Goal: Task Accomplishment & Management: Manage account settings

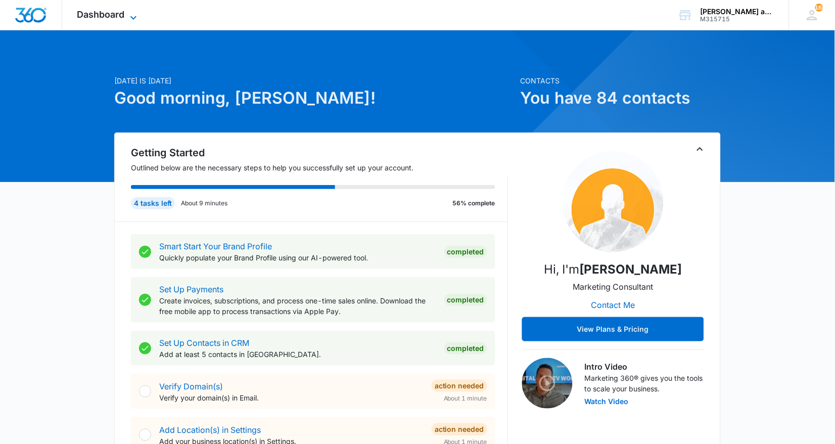
click at [122, 19] on span "Dashboard" at bounding box center [101, 14] width 48 height 11
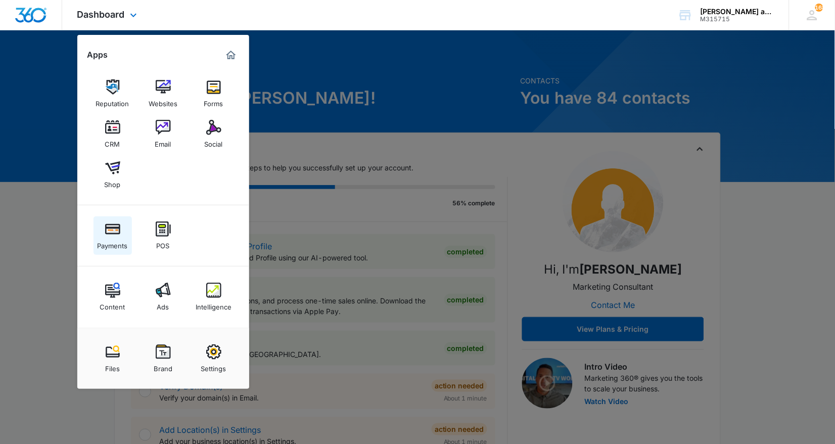
click at [106, 219] on link "Payments" at bounding box center [113, 235] width 38 height 38
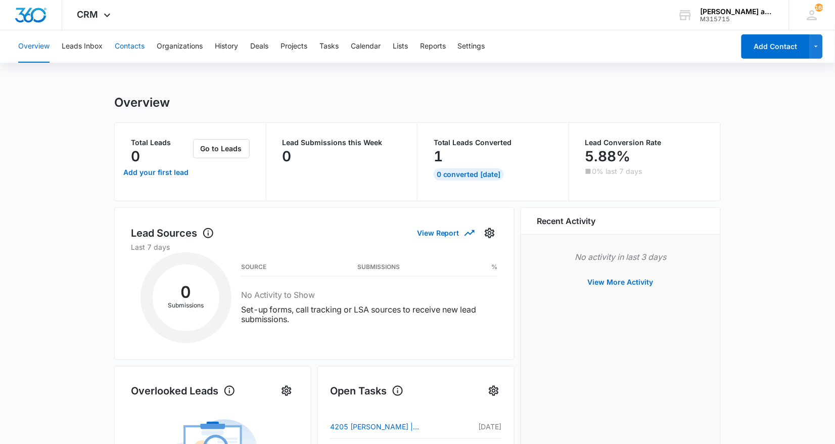
click at [137, 48] on button "Contacts" at bounding box center [130, 46] width 30 height 32
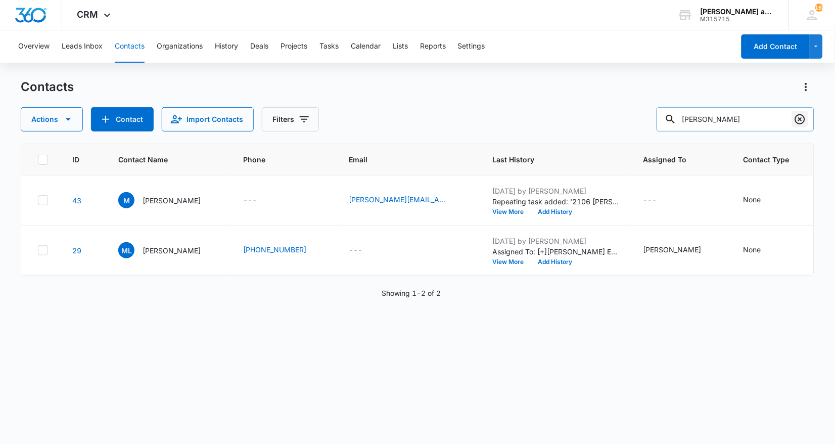
click at [797, 119] on icon "Clear" at bounding box center [800, 119] width 12 height 12
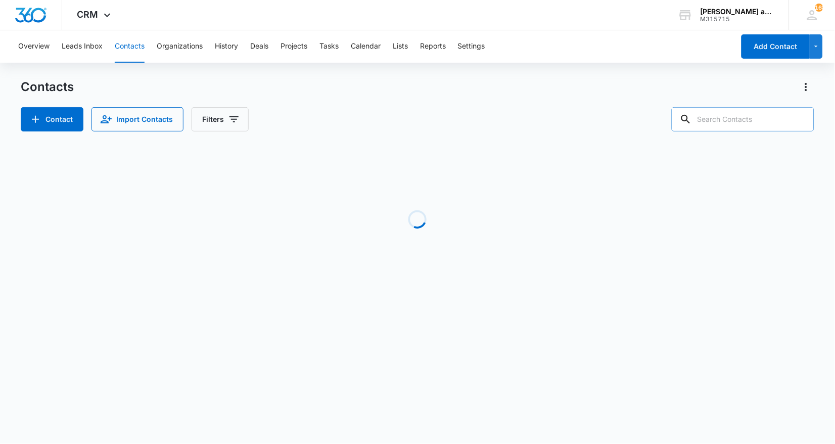
click at [756, 117] on input "text" at bounding box center [743, 119] width 143 height 24
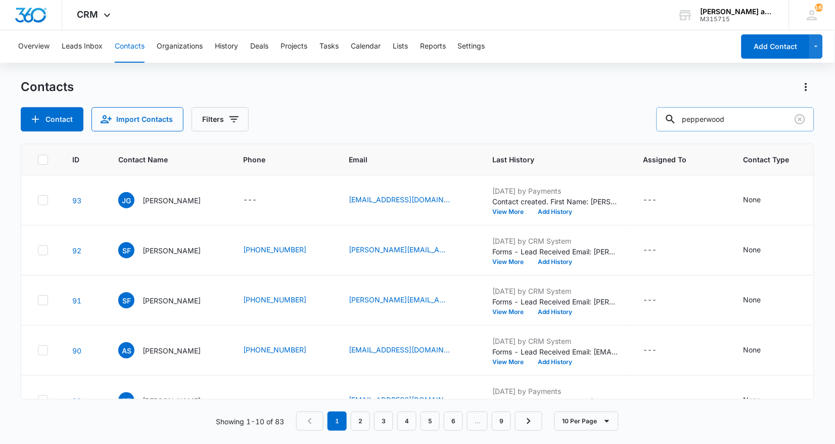
type input "pepperwood"
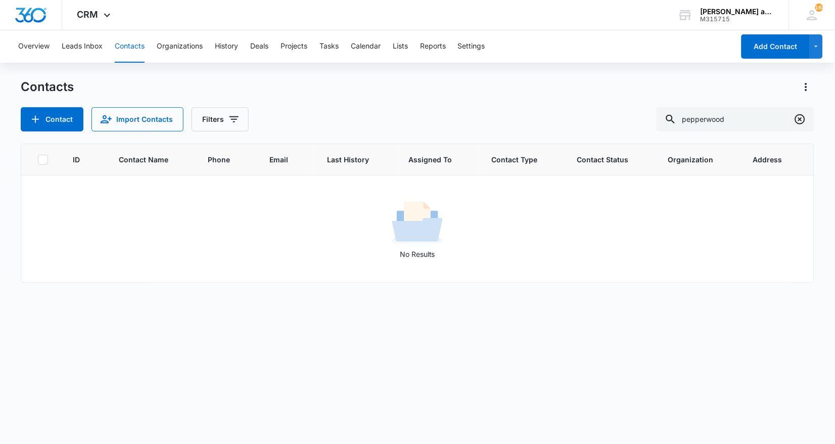
click at [800, 121] on icon "Clear" at bounding box center [800, 119] width 12 height 12
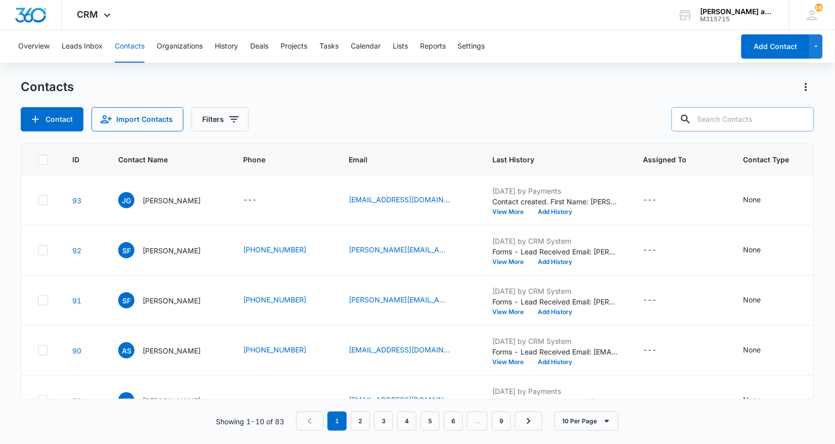
click at [739, 121] on input "text" at bounding box center [743, 119] width 143 height 24
type input "l"
click at [780, 122] on input "text" at bounding box center [743, 119] width 143 height 24
type input "lalit"
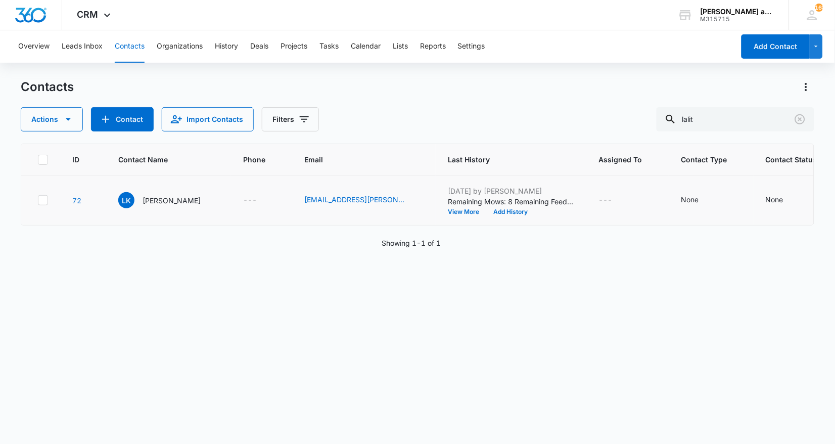
click at [80, 201] on link "72" at bounding box center [76, 200] width 9 height 9
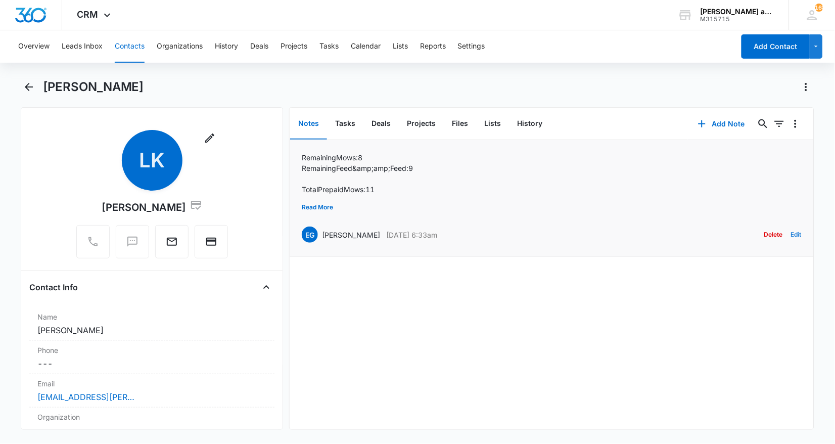
click at [798, 235] on button "Edit" at bounding box center [796, 234] width 11 height 19
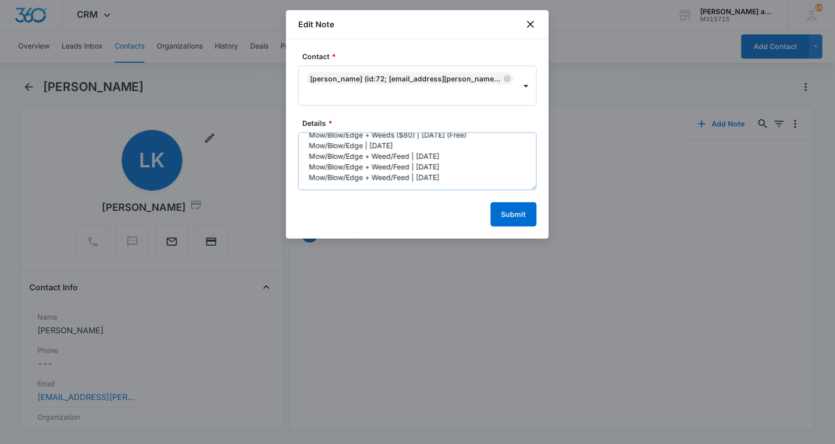
scroll to position [89, 0]
click at [452, 153] on textarea "Remaining Mows: 8 Remaining Feed &amp;amp;amp; Feed: 9 Total Prepaid Mows:11 [D…" at bounding box center [417, 161] width 239 height 58
paste textarea "Mow/Blow/Edge | 9/3"
click at [363, 161] on textarea "Remaining Mows: 8 Remaining Feed &amp;amp;amp; Feed: 9 Total Prepaid Mows:11 [D…" at bounding box center [417, 161] width 239 height 58
click at [434, 161] on textarea "Remaining Mows: 8 Remaining Feed &amp;amp;amp; Feed: 9 Total Prepaid Mows:11 [D…" at bounding box center [417, 161] width 239 height 58
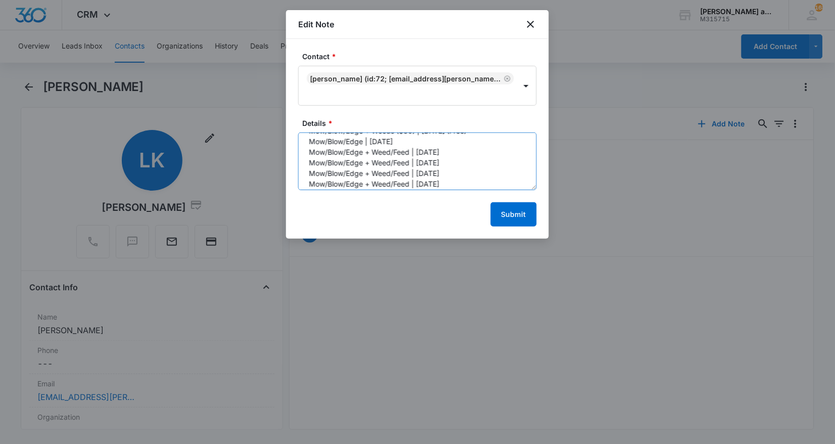
click at [448, 152] on textarea "Remaining Mows: 8 Remaining Feed &amp;amp;amp; Feed: 9 Total Prepaid Mows:11 [D…" at bounding box center [417, 161] width 239 height 58
paste textarea "Mow/Blow/Edge | 9/3"
click at [362, 161] on textarea "Remaining Mows: 8 Remaining Feed &amp;amp;amp; Feed: 9 Total Prepaid Mows:11 [D…" at bounding box center [417, 161] width 239 height 58
click at [447, 144] on textarea "Remaining Mows: 8 Remaining Feed &amp;amp;amp; Feed: 9 Total Prepaid Mows:11 [D…" at bounding box center [417, 161] width 239 height 58
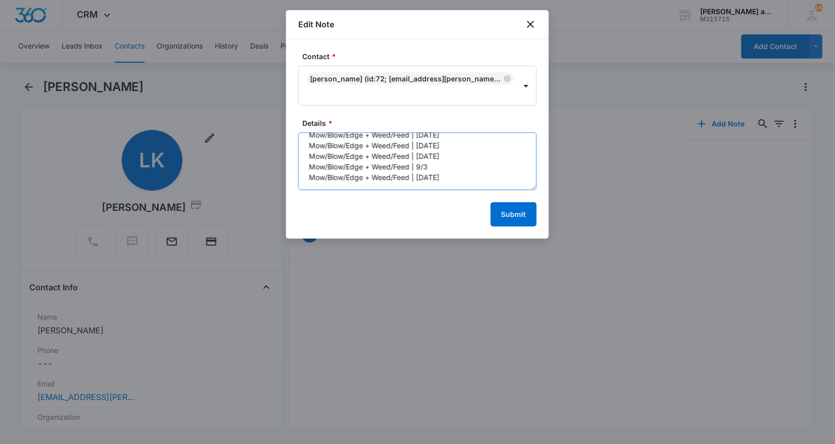
click at [416, 142] on textarea "Remaining Mows: 8 Remaining Feed &amp;amp;amp; Feed: 9 Total Prepaid Mows:11 [D…" at bounding box center [417, 161] width 239 height 58
click at [430, 142] on textarea "Remaining Mows: 8 Remaining Feed &amp;amp;amp; Feed: 9 Total Prepaid Mows:11 [D…" at bounding box center [417, 161] width 239 height 58
click at [443, 132] on textarea "Remaining Mows: 8 Remaining Feed &amp;amp;amp; Feed: 9 Total Prepaid Mows:11 [D…" at bounding box center [417, 161] width 239 height 58
paste textarea "Mow/Blow/Edge | 9/3"
click at [428, 132] on textarea "Remaining Mows: 8 Remaining Feed &amp;amp;amp; Feed: 9 Total Prepaid Mows:11 [D…" at bounding box center [417, 161] width 239 height 58
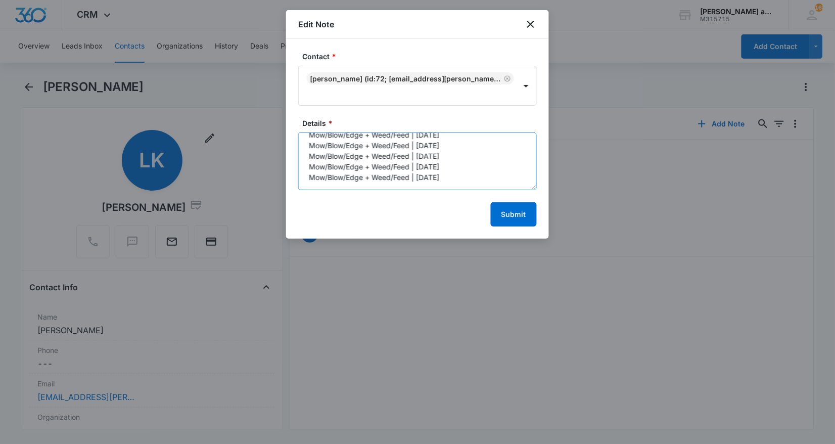
scroll to position [0, 0]
type textarea "Remaining Mows: 8 Remaining Feed &amp;amp;amp; Feed: 9 Total Prepaid Mows:11 [D…"
click at [504, 202] on button "Submit" at bounding box center [514, 214] width 46 height 24
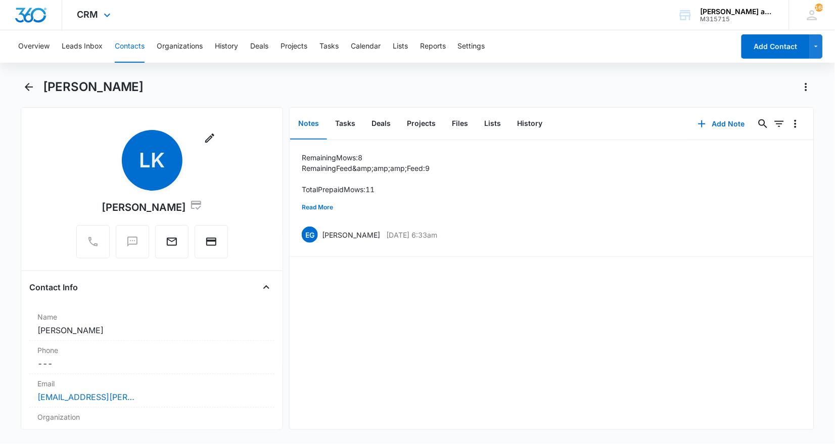
click at [99, 29] on div "CRM Apps Reputation Websites Forms CRM Email Social Shop Payments POS Content A…" at bounding box center [95, 15] width 66 height 30
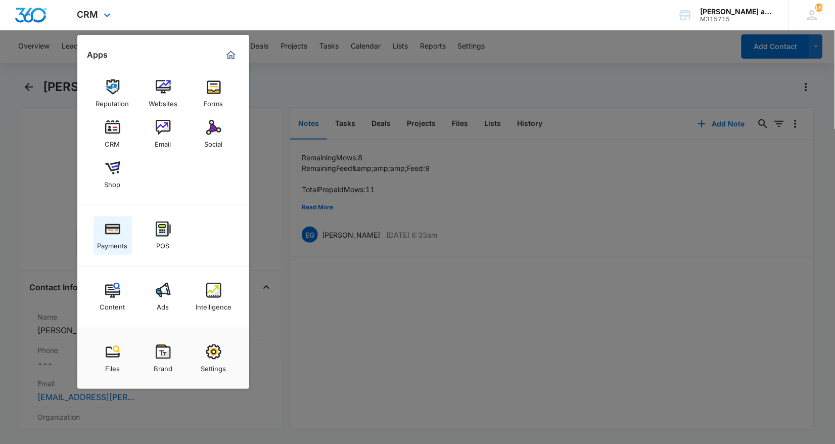
click at [106, 230] on img at bounding box center [112, 228] width 15 height 15
